Goal: Download file/media

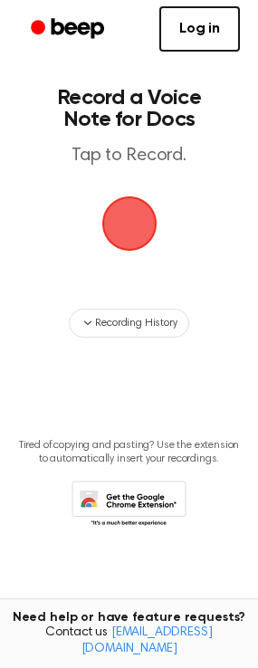
click at [134, 270] on span "button" at bounding box center [128, 222] width 93 height 93
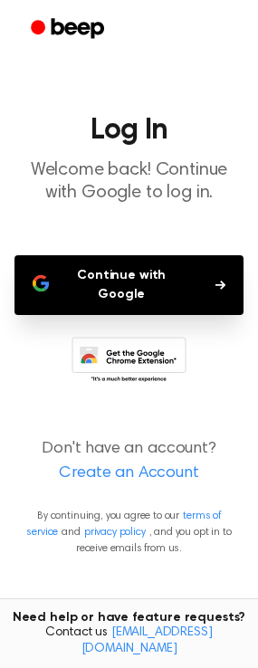
click at [118, 315] on button "Continue with Google" at bounding box center [128, 285] width 229 height 60
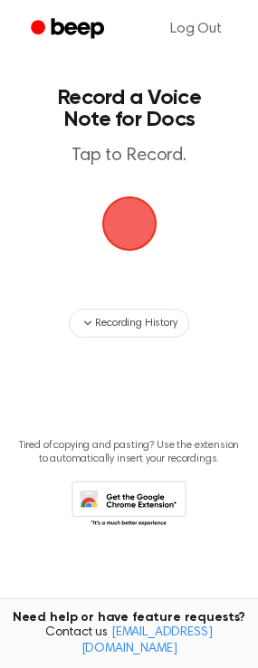
click at [137, 267] on span "button" at bounding box center [128, 223] width 91 height 91
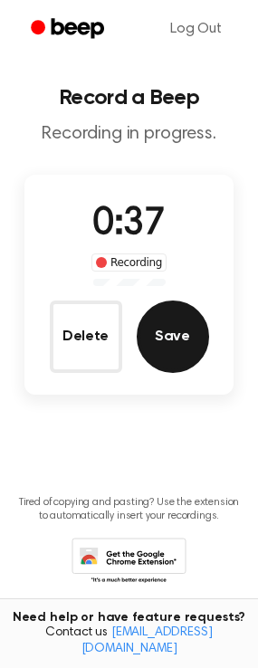
click at [184, 373] on button "Save" at bounding box center [173, 336] width 72 height 72
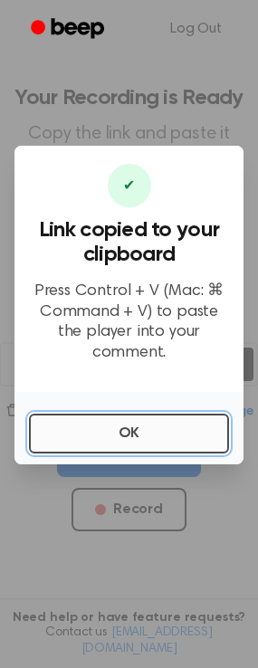
click at [140, 453] on button "OK" at bounding box center [129, 433] width 200 height 40
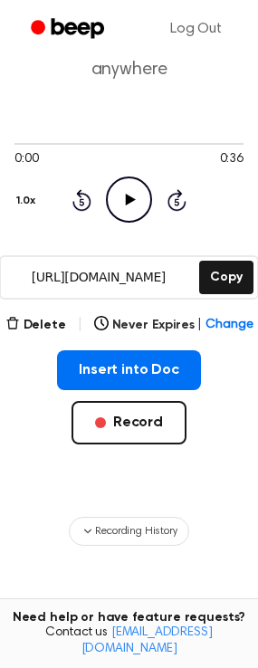
scroll to position [181, 0]
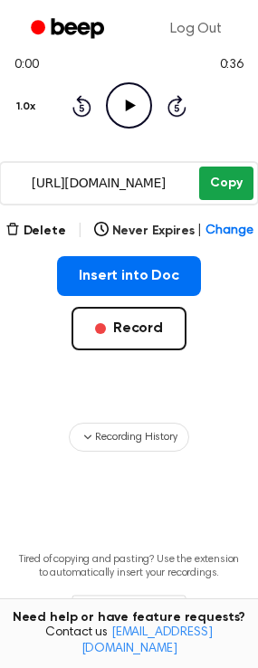
click at [230, 200] on button "Copy" at bounding box center [225, 182] width 53 height 33
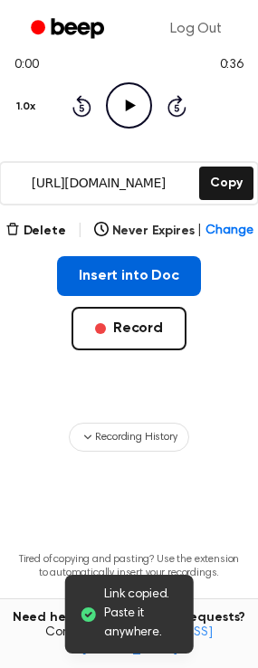
click at [167, 296] on button "Insert into Doc" at bounding box center [129, 276] width 144 height 40
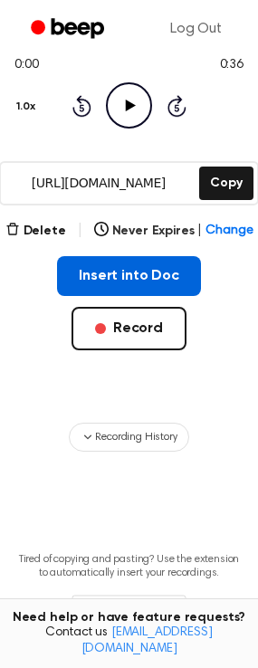
click at [163, 296] on button "Insert into Doc" at bounding box center [129, 276] width 144 height 40
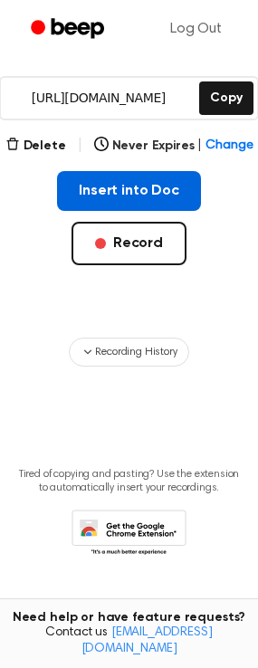
scroll to position [337, 0]
click at [149, 211] on button "Insert into Doc" at bounding box center [129, 191] width 144 height 40
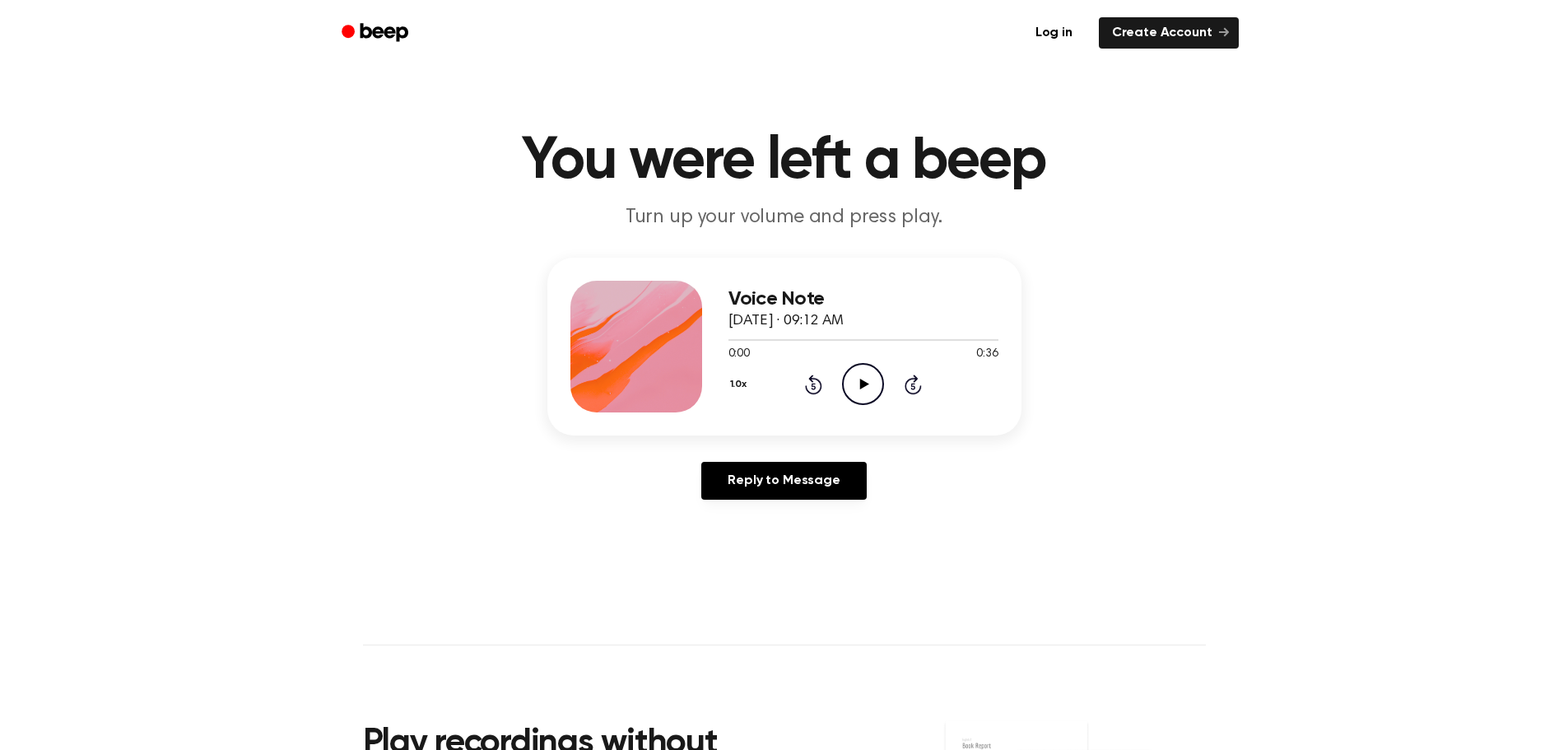
click at [867, 310] on h3 "Voice Note" at bounding box center [864, 299] width 270 height 22
click at [733, 310] on h3 "Voice Note" at bounding box center [864, 299] width 270 height 22
click at [873, 405] on icon "Play Audio" at bounding box center [863, 384] width 42 height 42
click at [875, 405] on icon "Pause Audio" at bounding box center [863, 384] width 42 height 42
click at [768, 500] on link "Reply to Message" at bounding box center [784, 481] width 165 height 38
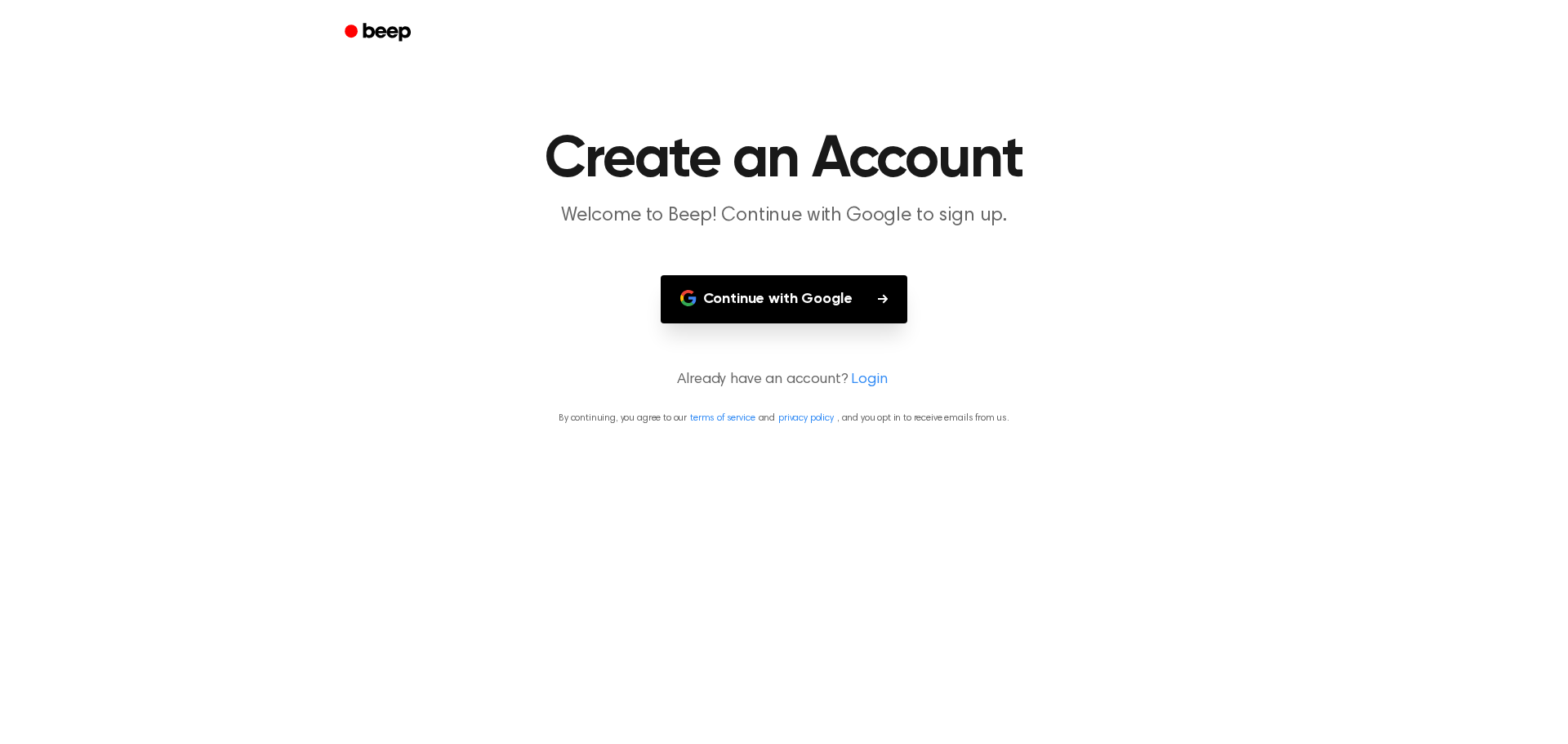
click at [879, 323] on button "Continue with Google" at bounding box center [784, 299] width 247 height 48
click at [809, 323] on button "Continue with Google" at bounding box center [784, 299] width 247 height 48
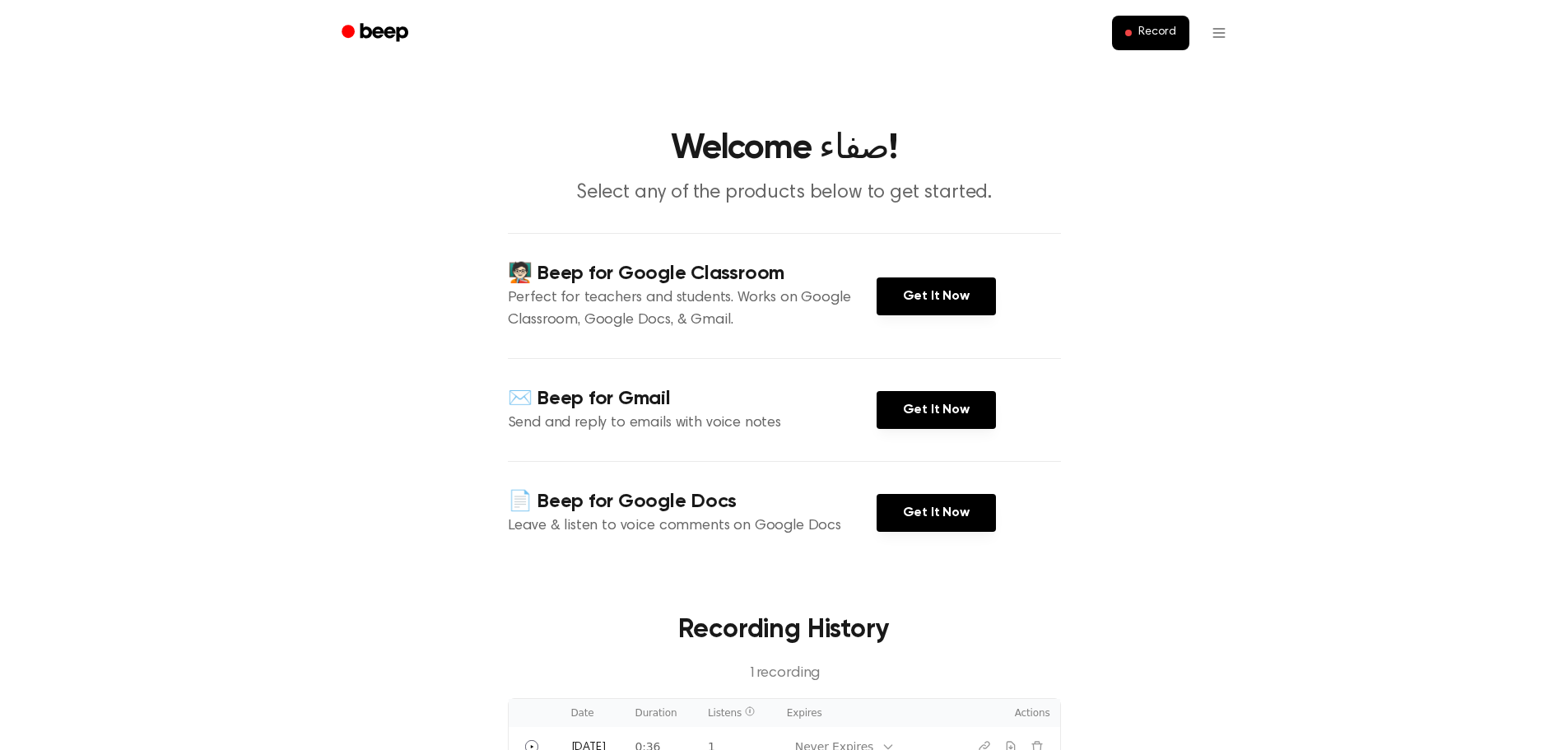
click at [359, 40] on icon "Beep" at bounding box center [383, 32] width 47 height 18
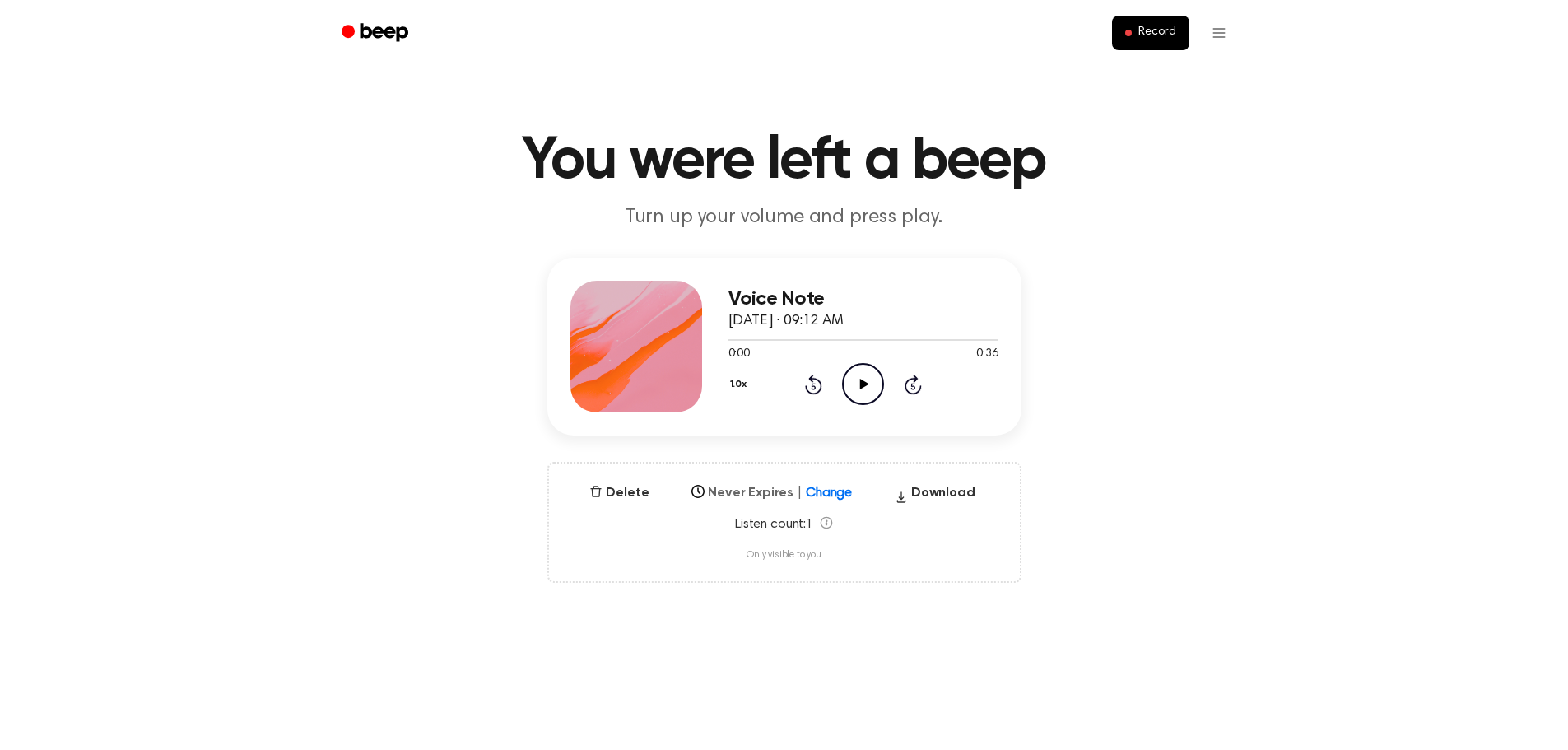
scroll to position [82, 0]
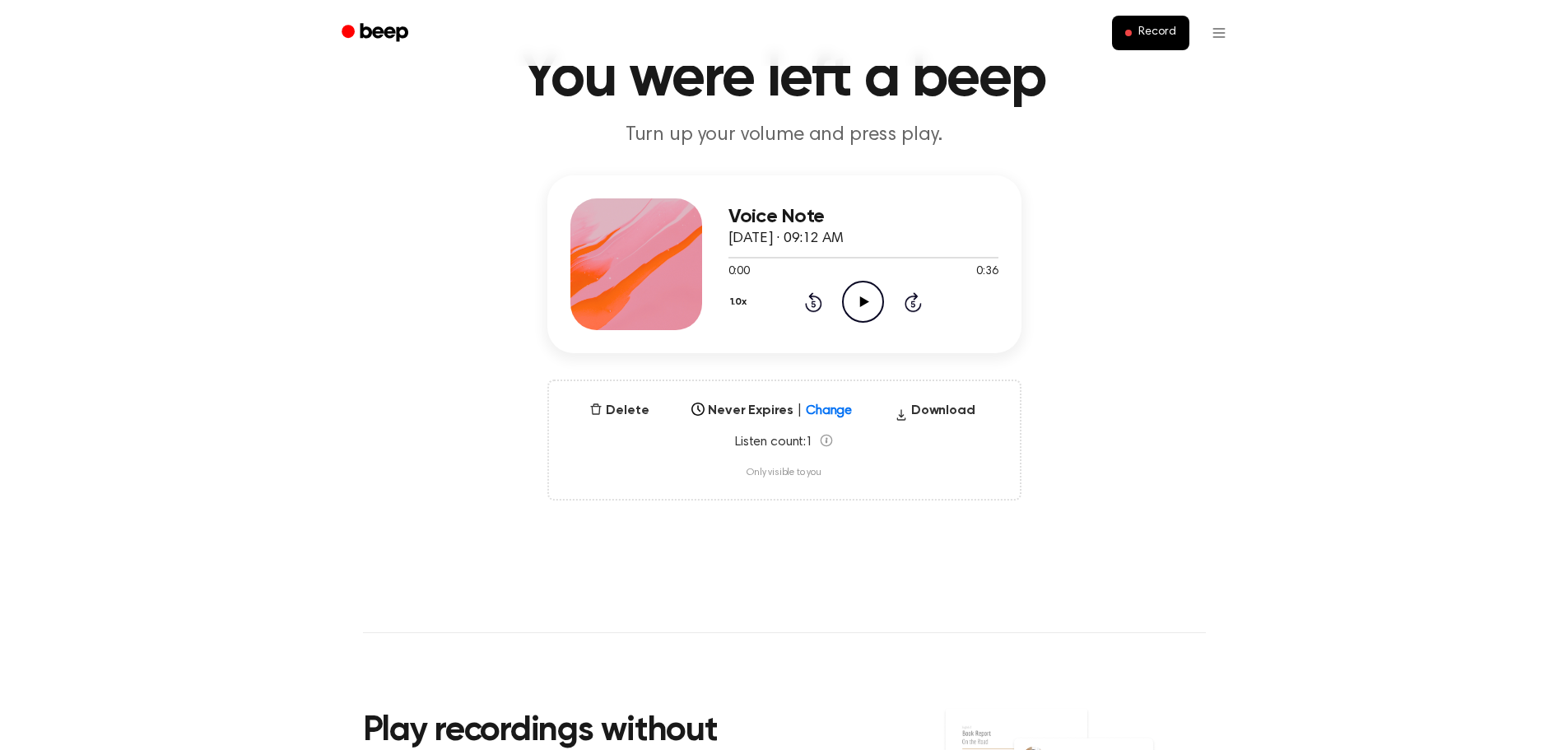
click at [970, 228] on h3 "Voice Note" at bounding box center [864, 217] width 270 height 22
click at [887, 228] on h3 "Voice Note" at bounding box center [864, 217] width 270 height 22
click at [980, 427] on button "Download" at bounding box center [935, 414] width 94 height 26
